Goal: Find contact information: Find contact information

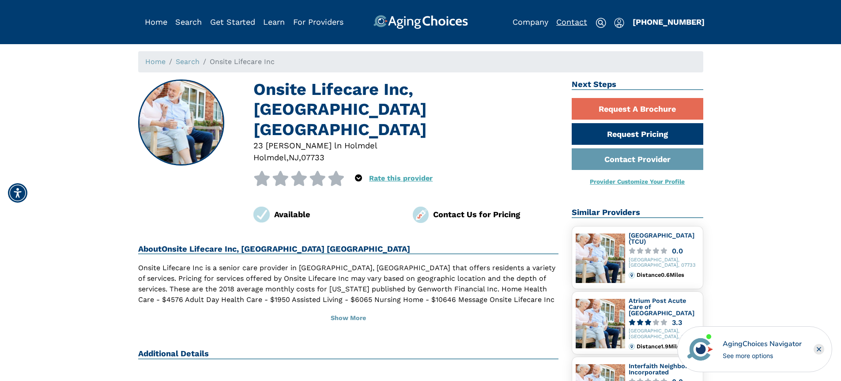
click at [574, 20] on link "Contact" at bounding box center [571, 21] width 31 height 9
